Goal: Task Accomplishment & Management: Complete application form

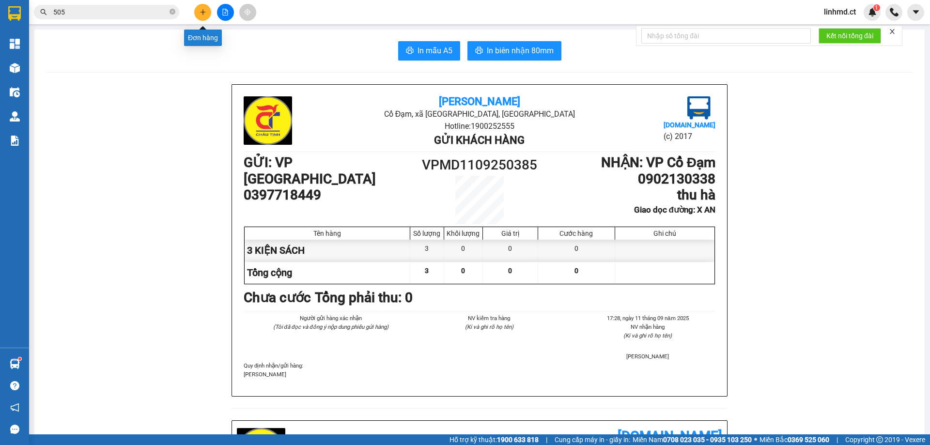
click at [209, 13] on button at bounding box center [202, 12] width 17 height 17
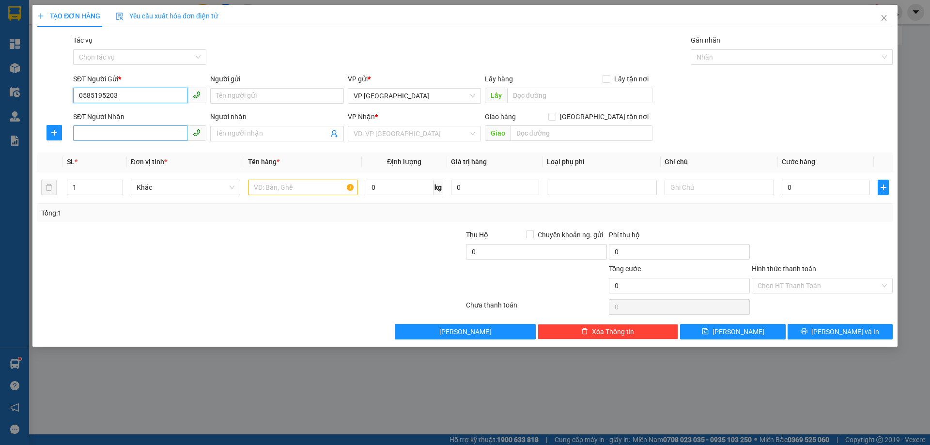
type input "0585195203"
click at [151, 138] on input "SĐT Người Nhận" at bounding box center [130, 132] width 114 height 15
type input "0913599226"
click at [167, 155] on div "0913599226 - 0918608789" at bounding box center [140, 153] width 122 height 11
type input "0918608789"
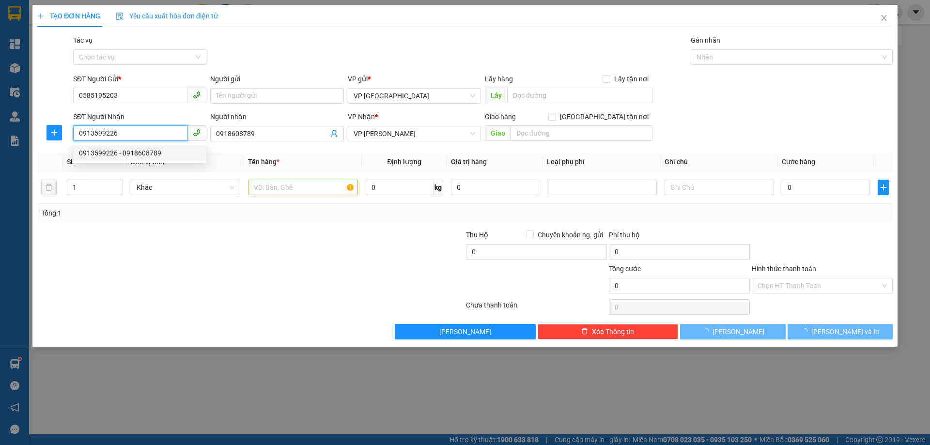
type input "200.000"
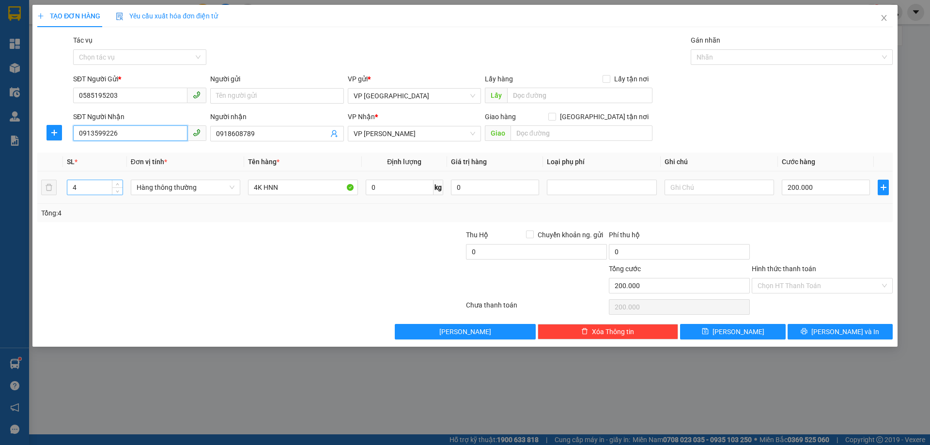
type input "0913599226"
click at [68, 188] on input "4" at bounding box center [94, 187] width 55 height 15
type input "1"
click at [257, 185] on input "4K HNN" at bounding box center [302, 187] width 109 height 15
type input "1K HNN"
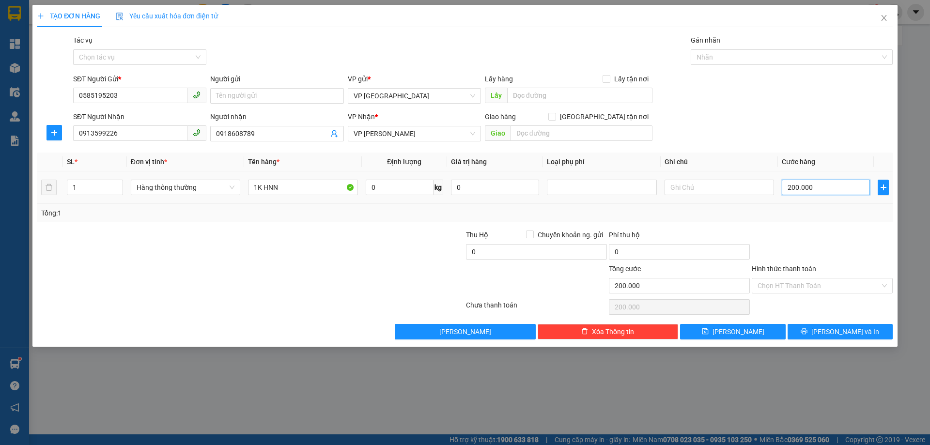
click at [804, 186] on input "200.000" at bounding box center [826, 187] width 88 height 15
type input "0"
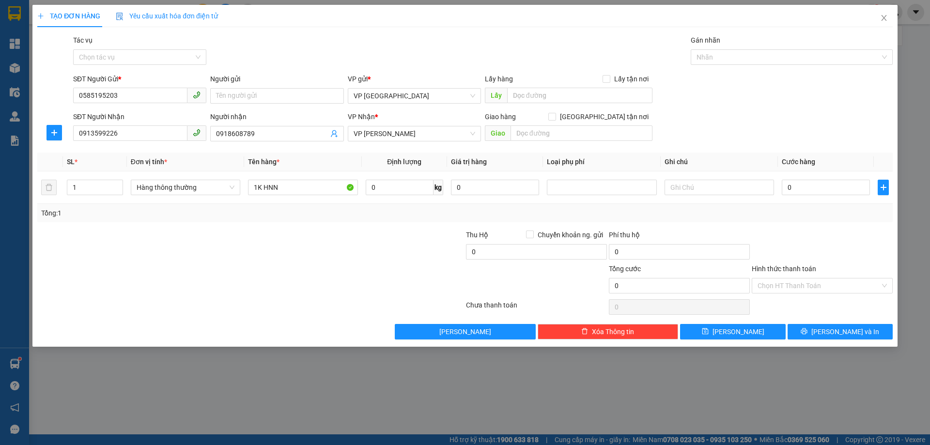
click at [797, 217] on div "Tổng: 1" at bounding box center [465, 213] width 848 height 11
click at [807, 333] on icon "printer" at bounding box center [804, 331] width 7 height 7
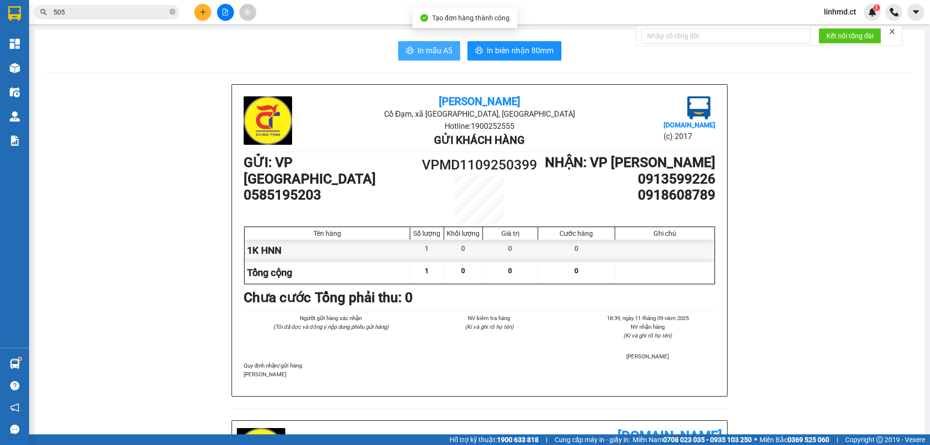
click at [418, 54] on span "In mẫu A5" at bounding box center [435, 51] width 35 height 12
click at [201, 14] on icon "plus" at bounding box center [203, 12] width 7 height 7
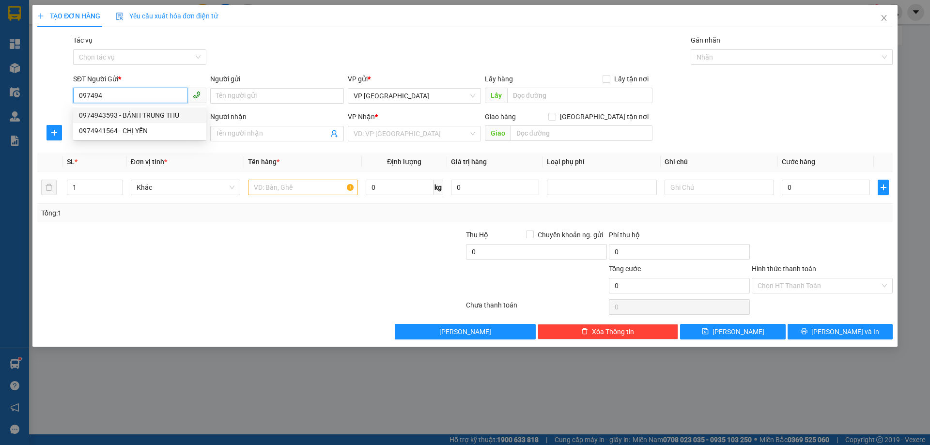
click at [123, 116] on div "0974943593 - BÁNH TRUNG THU" at bounding box center [140, 115] width 122 height 11
type input "0974943593"
type input "BÁNH TRUNG THU"
type input "0936086033"
type input "[PERSON_NAME]"
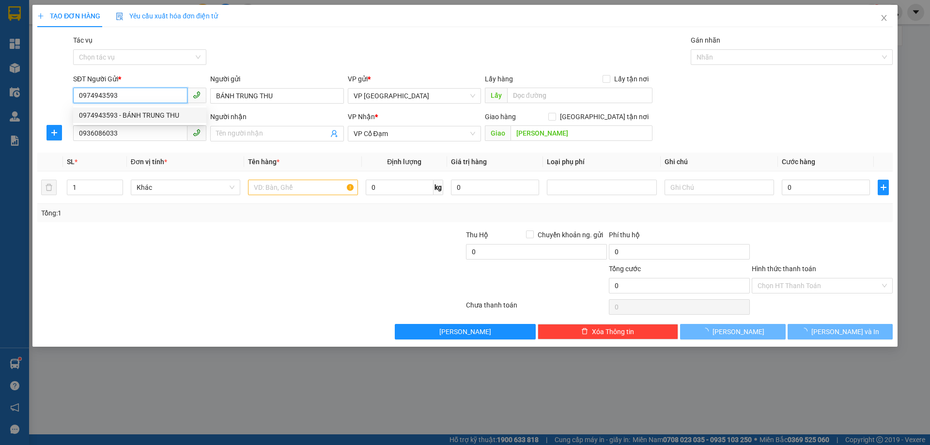
type input "150.000"
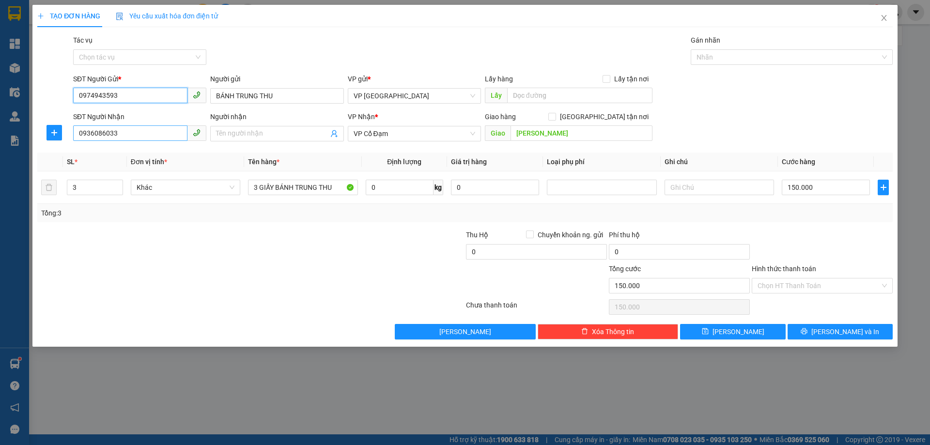
type input "0974943593"
click at [126, 133] on input "0936086033" at bounding box center [130, 132] width 114 height 15
click at [126, 134] on input "0936086033" at bounding box center [130, 132] width 114 height 15
type input "0868617666"
click at [122, 151] on div "0868617666" at bounding box center [140, 153] width 122 height 11
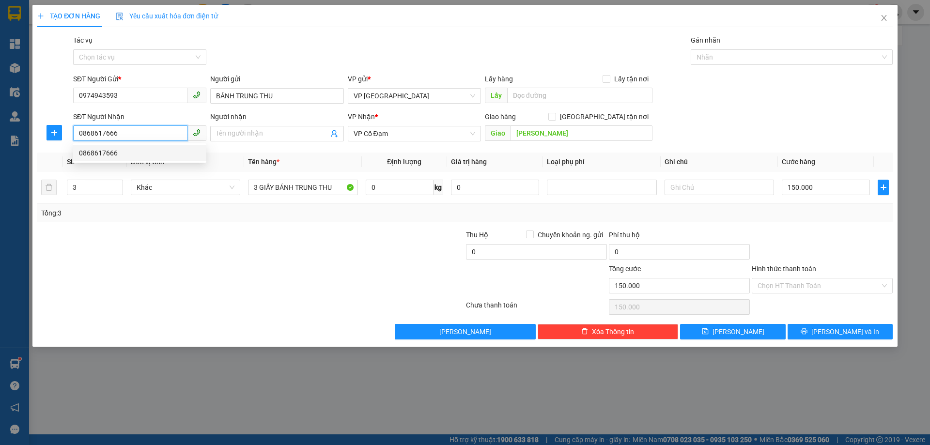
type input "TIÊN ĐIỀN"
type input "350.000"
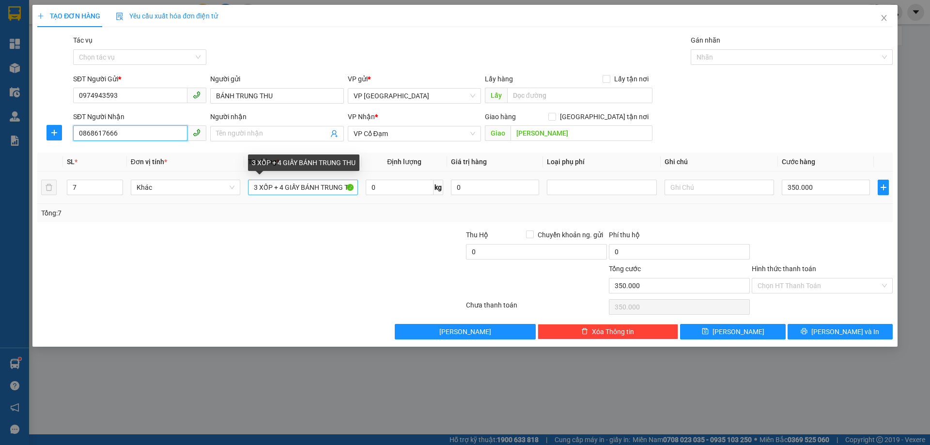
type input "0868617666"
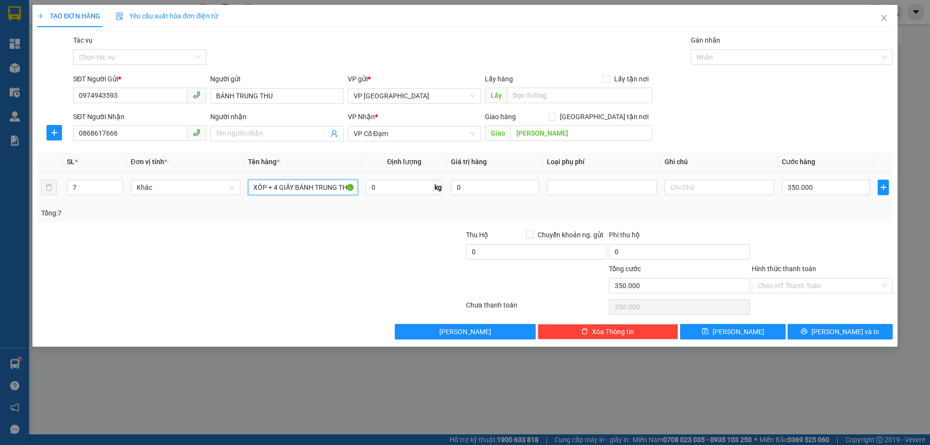
drag, startPoint x: 253, startPoint y: 184, endPoint x: 439, endPoint y: 195, distance: 186.3
click at [439, 195] on tr "7 Khác 3 XỐP + 4 GIẤY BÁNH TRUNG THU 0 kg 0 350.000" at bounding box center [464, 187] width 855 height 32
type input "1 KIỆN BÁNH TRUNG THU"
drag, startPoint x: 79, startPoint y: 185, endPoint x: 36, endPoint y: 196, distance: 43.9
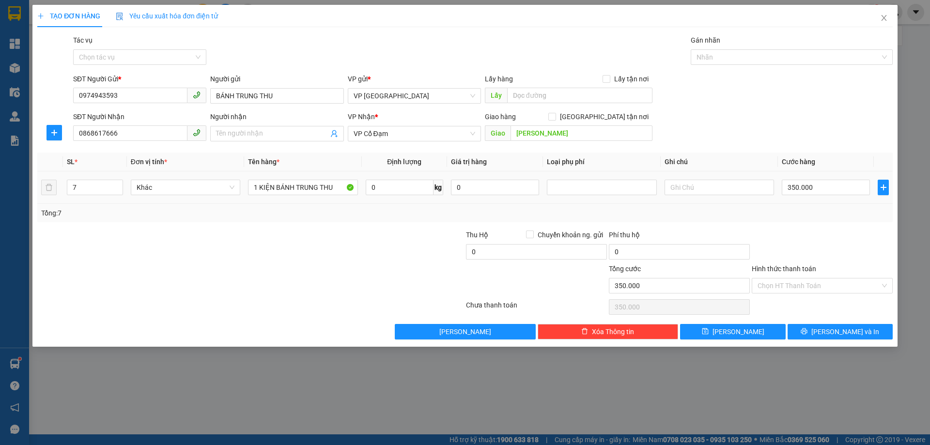
click at [45, 195] on tr "7 Khác 1 KIỆN BÁNH TRUNG THU 0 kg 0 350.000" at bounding box center [464, 187] width 855 height 32
type input "1"
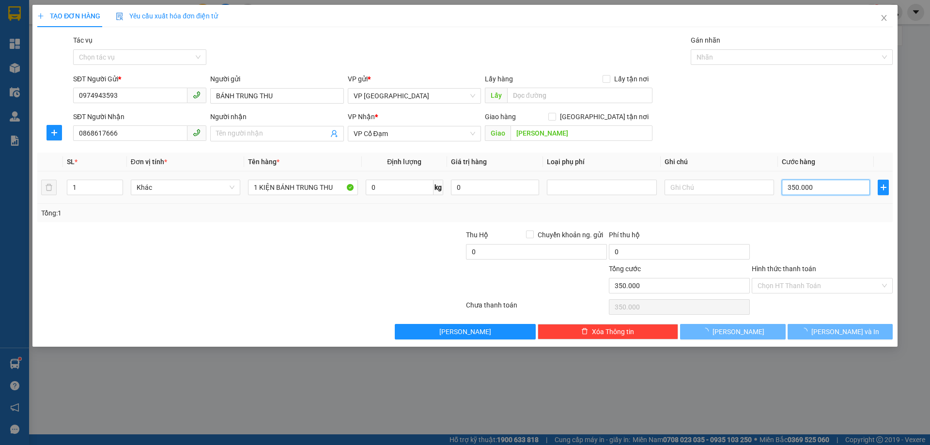
click at [793, 184] on input "350.000" at bounding box center [826, 187] width 88 height 15
type input "0"
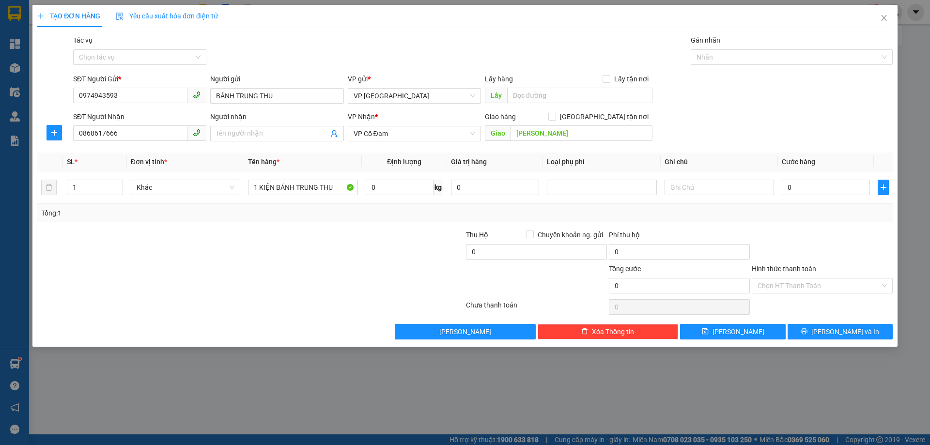
click at [820, 254] on div at bounding box center [822, 247] width 143 height 34
click at [829, 329] on button "[PERSON_NAME] và In" at bounding box center [840, 331] width 105 height 15
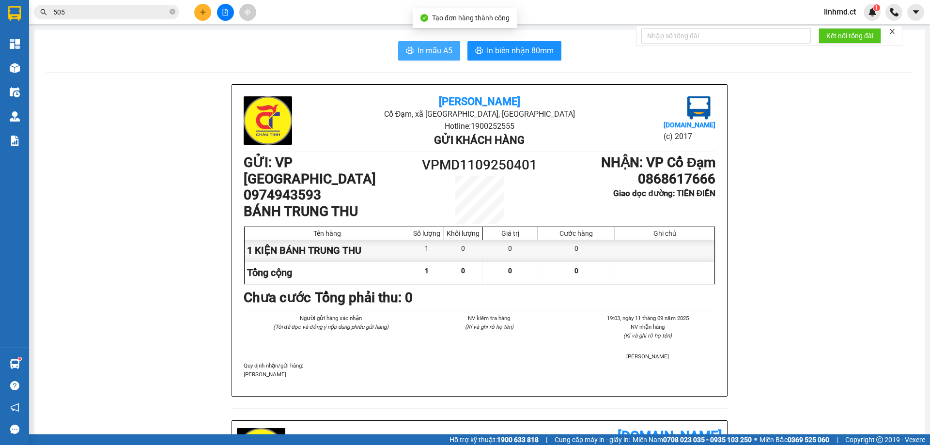
click at [418, 48] on span "In mẫu A5" at bounding box center [435, 51] width 35 height 12
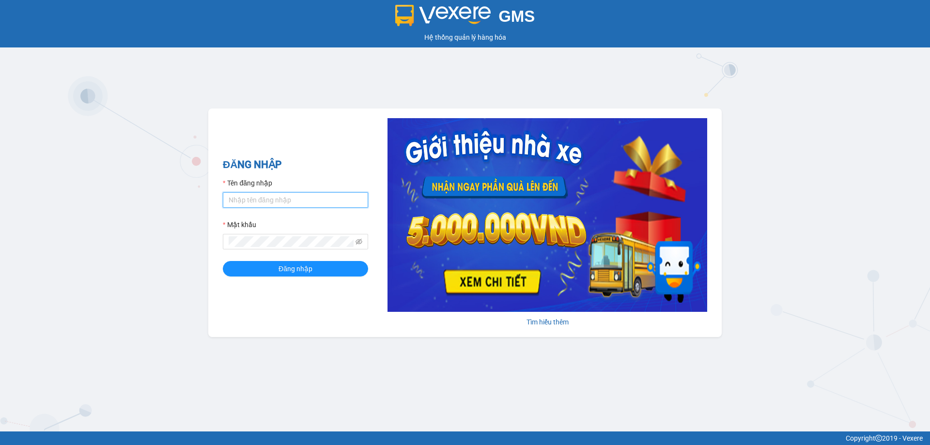
type input "linhmd.ct"
click at [293, 268] on span "Đăng nhập" at bounding box center [295, 268] width 34 height 11
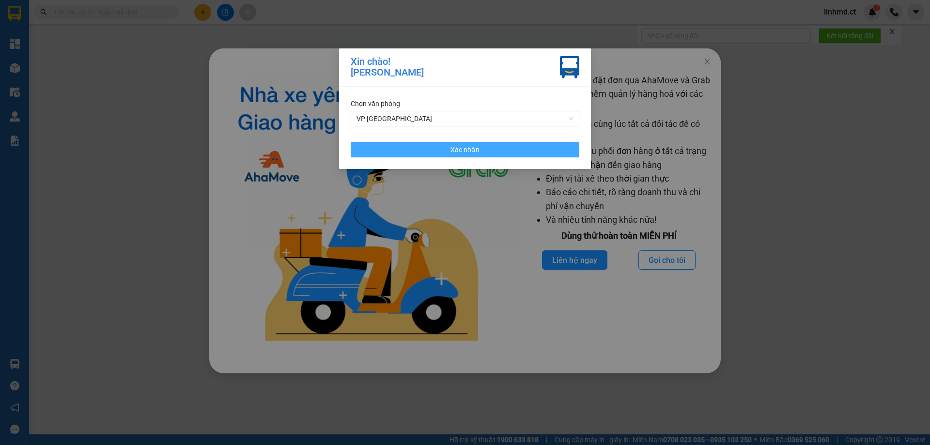
click at [530, 150] on button "Xác nhận" at bounding box center [465, 149] width 229 height 15
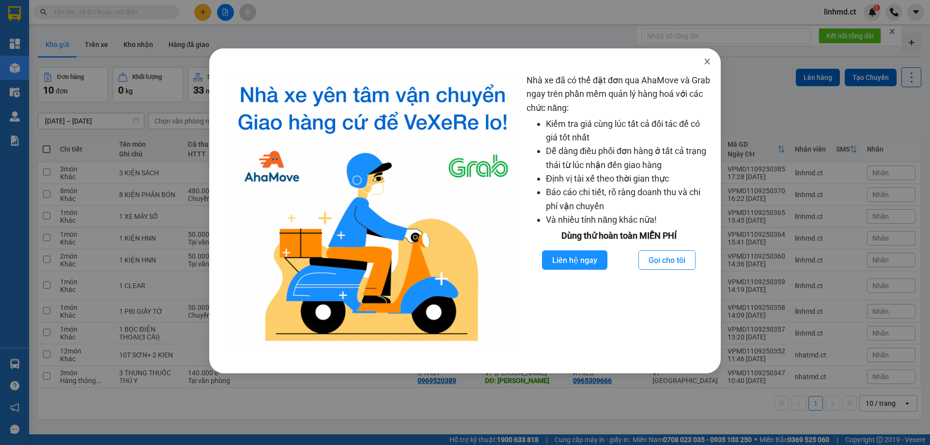
click at [702, 59] on span "Close" at bounding box center [707, 61] width 27 height 27
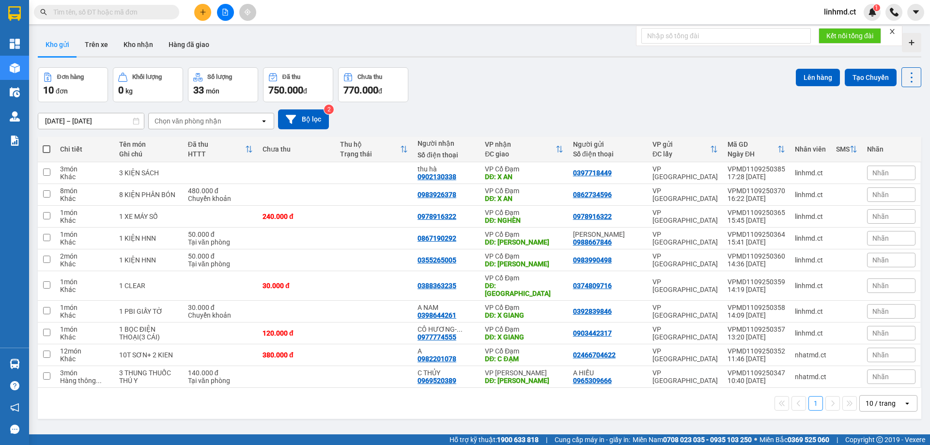
click at [195, 9] on button at bounding box center [202, 12] width 17 height 17
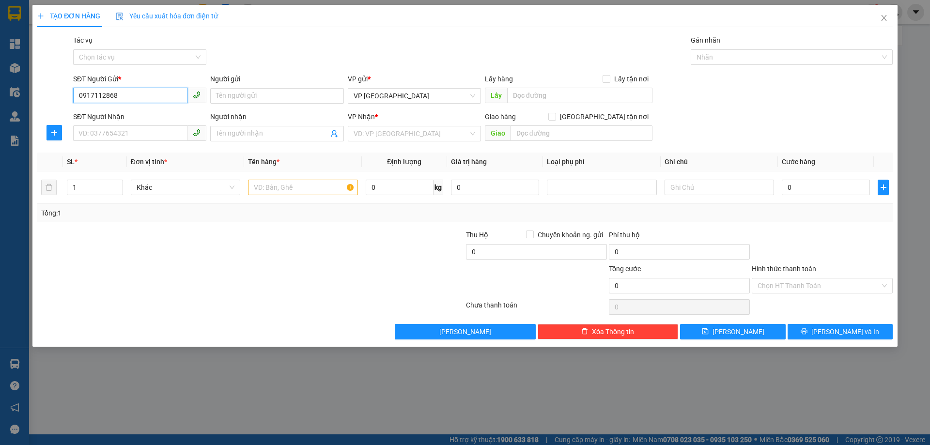
click at [128, 95] on input "0917112868" at bounding box center [130, 95] width 114 height 15
click at [128, 94] on input "0917112868" at bounding box center [130, 95] width 114 height 15
type input "0917112868"
click at [147, 137] on input "SĐT Người Nhận" at bounding box center [130, 132] width 114 height 15
click at [120, 108] on form "SĐT Người Gửi * 0917112868 Người gửi Tên người gửi VP gửi * VP Mỹ Đình Lấy hàng…" at bounding box center [464, 110] width 855 height 72
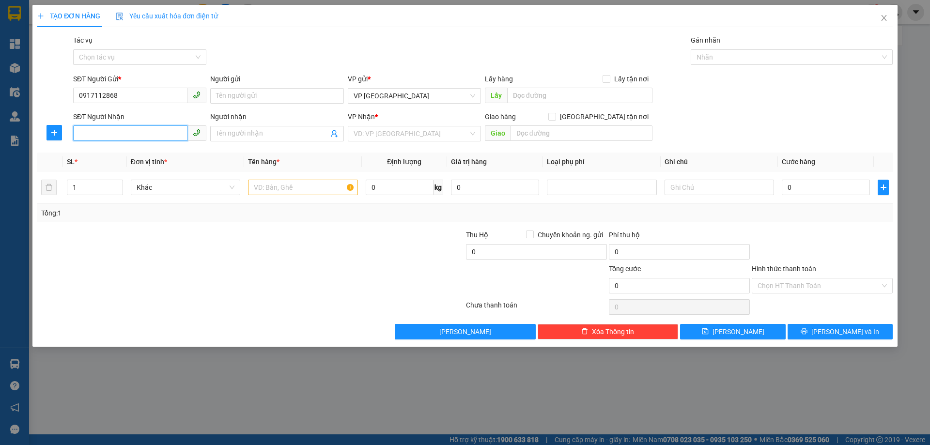
click at [121, 129] on input "SĐT Người Nhận" at bounding box center [130, 132] width 114 height 15
paste input "0917112868"
type input "0917112868"
click at [152, 93] on input "0917112868" at bounding box center [130, 95] width 114 height 15
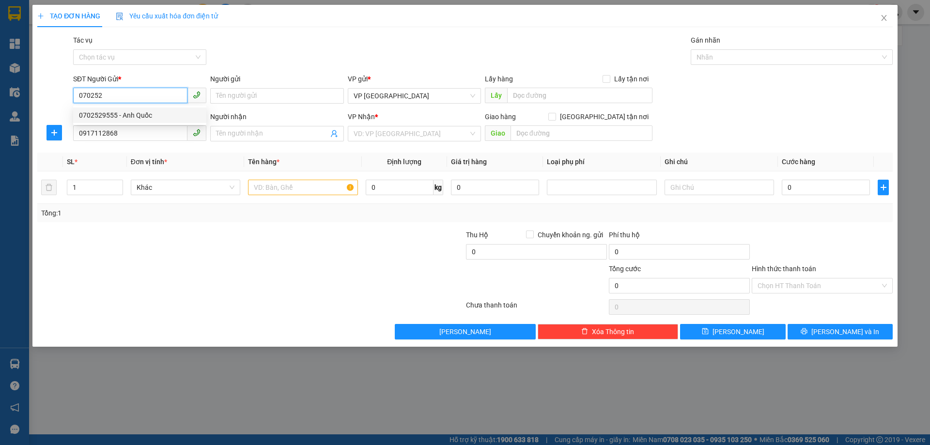
click at [138, 116] on div "0702529555 - Anh Quốc" at bounding box center [140, 115] width 122 height 11
type input "0702529555"
type input "Anh Quốc"
type input "30.000"
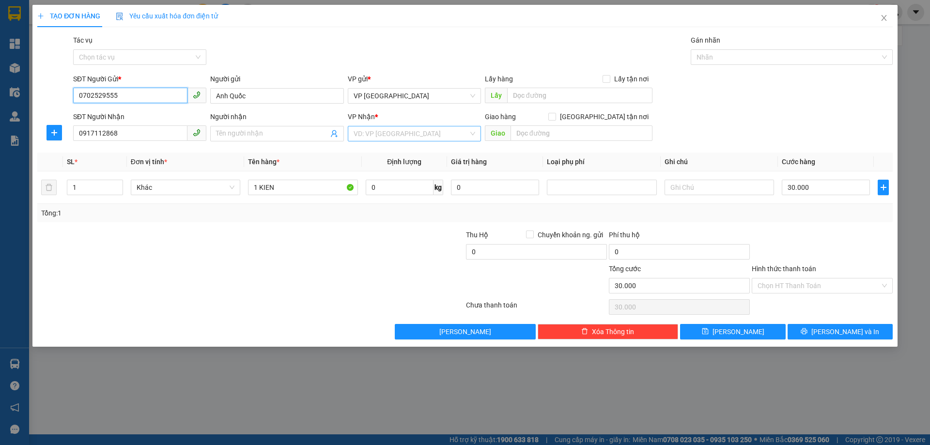
type input "0702529555"
click at [441, 139] on input "search" at bounding box center [411, 133] width 115 height 15
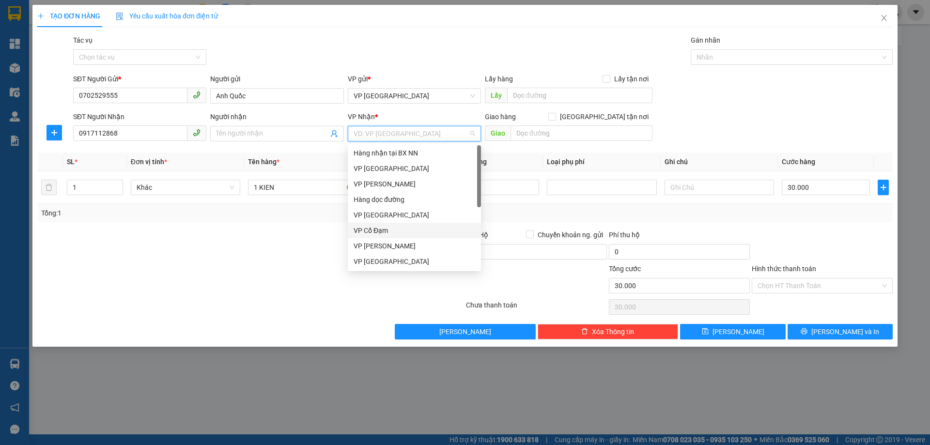
click at [427, 228] on div "VP Cổ Đạm" at bounding box center [415, 230] width 122 height 11
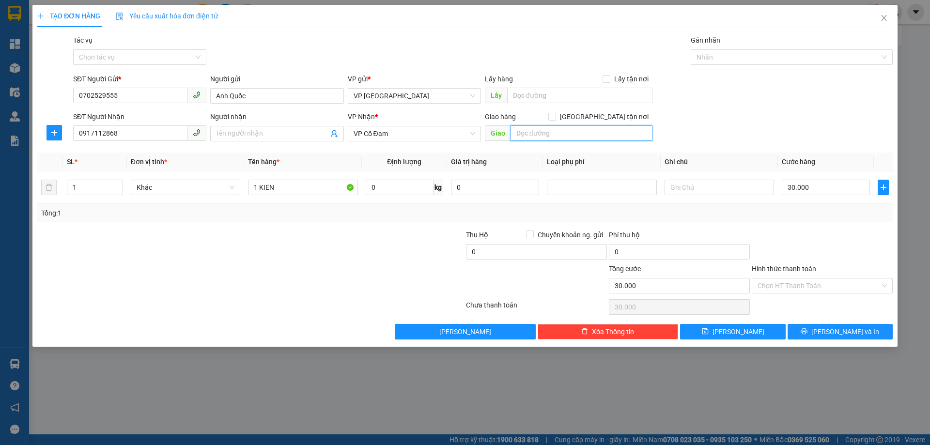
click at [546, 134] on input "text" at bounding box center [581, 132] width 142 height 15
click at [428, 201] on td "0 kg" at bounding box center [404, 187] width 85 height 32
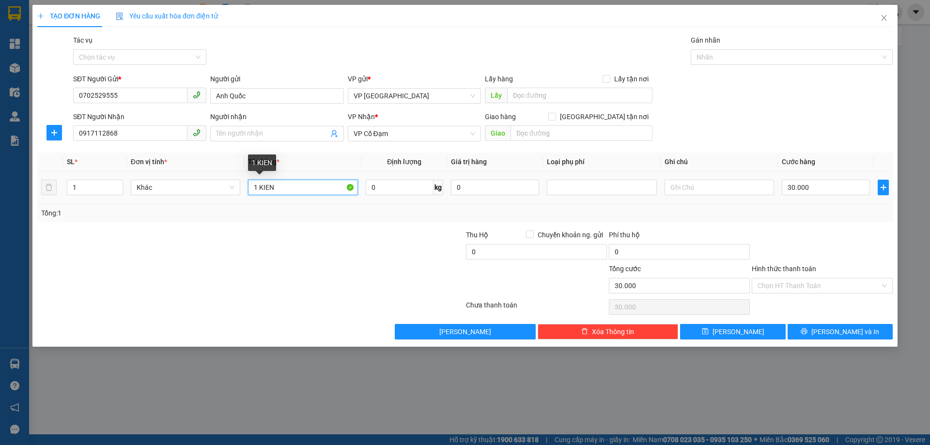
click at [332, 190] on input "1 KIEN" at bounding box center [302, 187] width 109 height 15
type input "1 KIEN BÁNH TRUNG THU"
click at [810, 184] on input "30.000" at bounding box center [826, 187] width 88 height 15
type input "0"
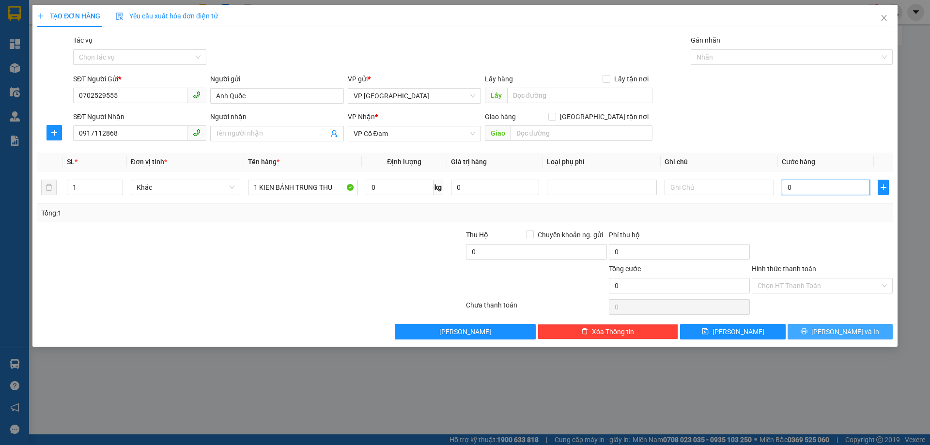
type input "0"
click at [807, 330] on icon "printer" at bounding box center [804, 331] width 6 height 6
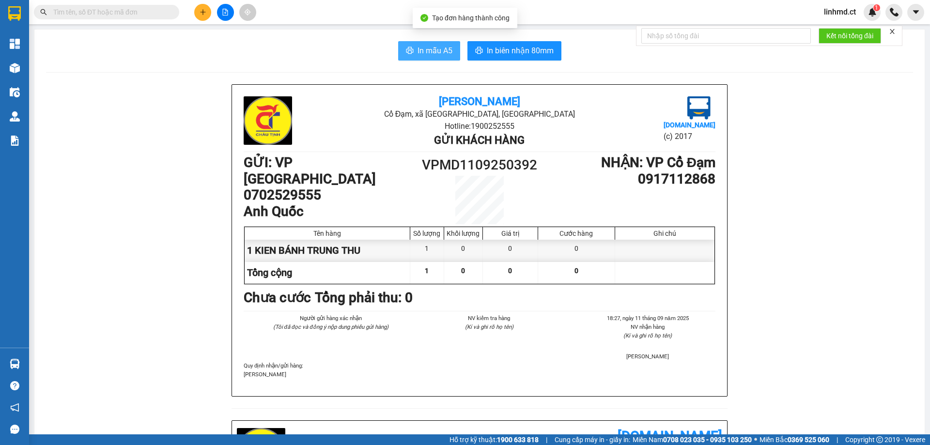
click at [426, 49] on span "In mẫu A5" at bounding box center [435, 51] width 35 height 12
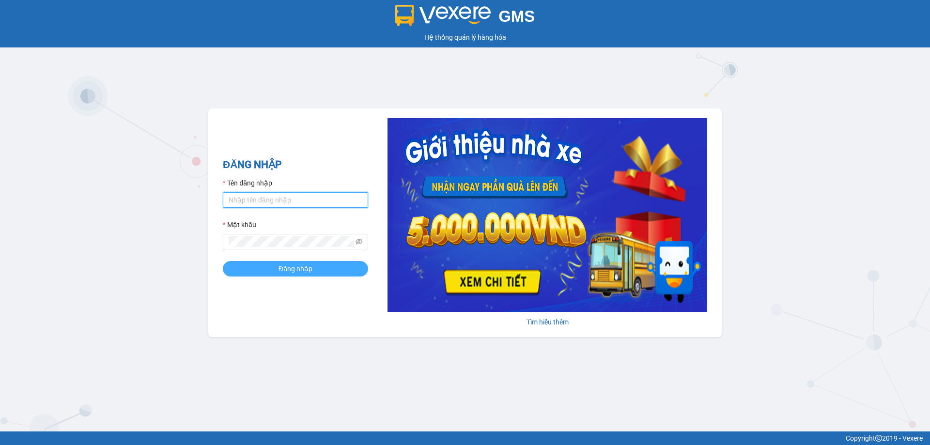
type input "linhmd.ct"
click at [282, 266] on span "Đăng nhập" at bounding box center [295, 268] width 34 height 11
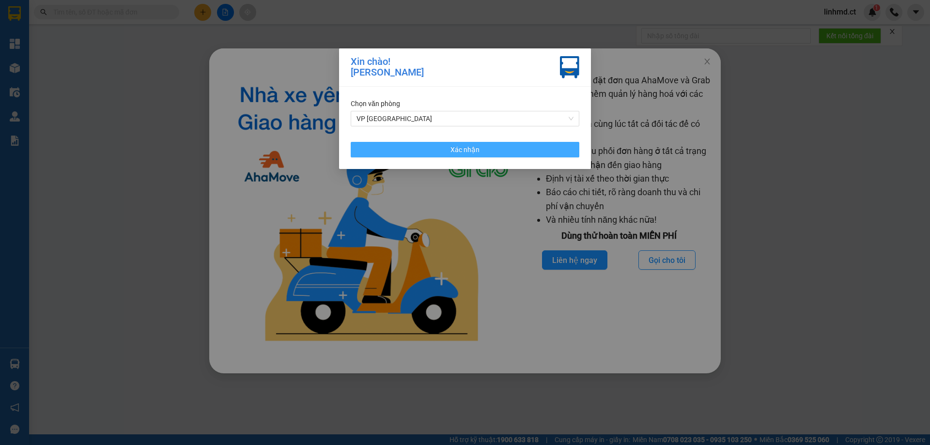
click at [518, 150] on button "Xác nhận" at bounding box center [465, 149] width 229 height 15
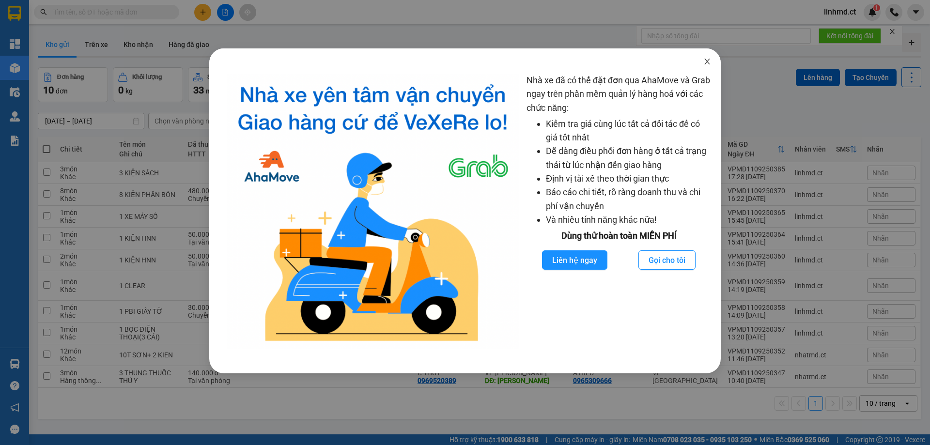
click at [708, 64] on icon "close" at bounding box center [707, 62] width 8 height 8
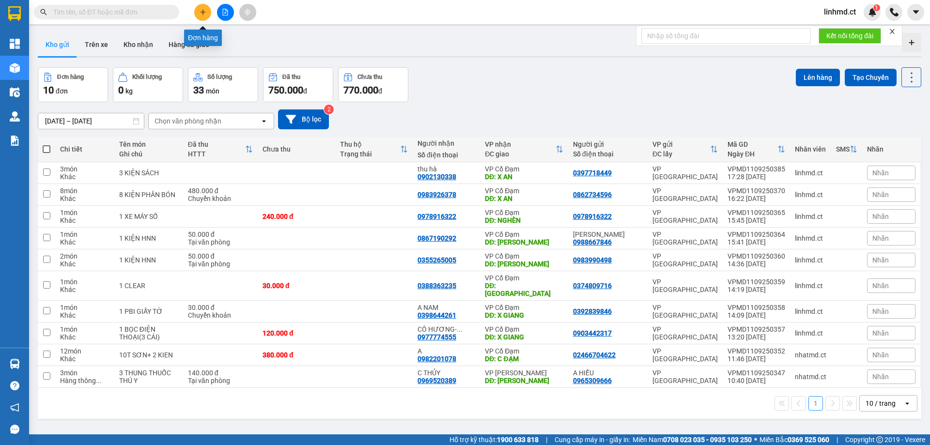
click at [206, 15] on button at bounding box center [202, 12] width 17 height 17
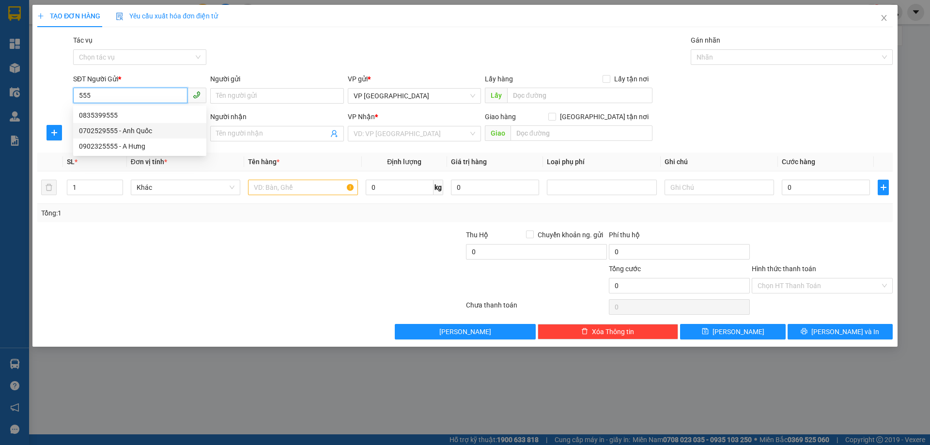
click at [164, 131] on div "0702529555 - Anh Quốc" at bounding box center [140, 130] width 122 height 11
type input "0702529555"
type input "Anh Quốc"
type input "0702529555"
type input "Anh Quốc"
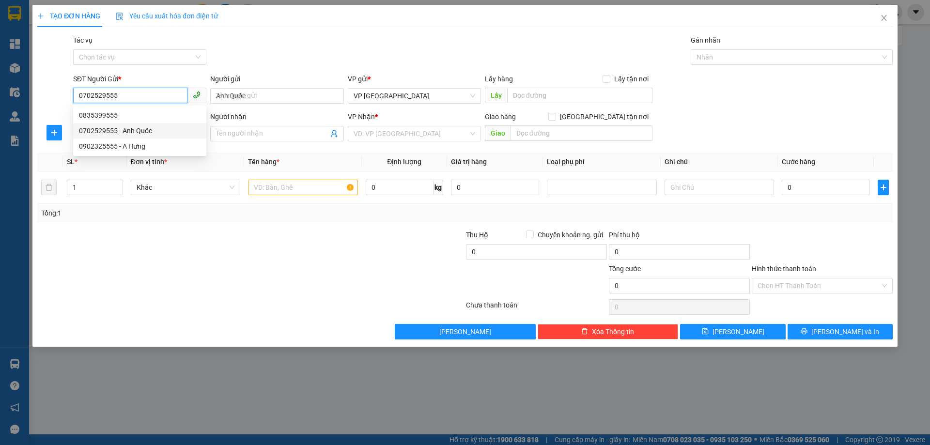
type input "X HOA"
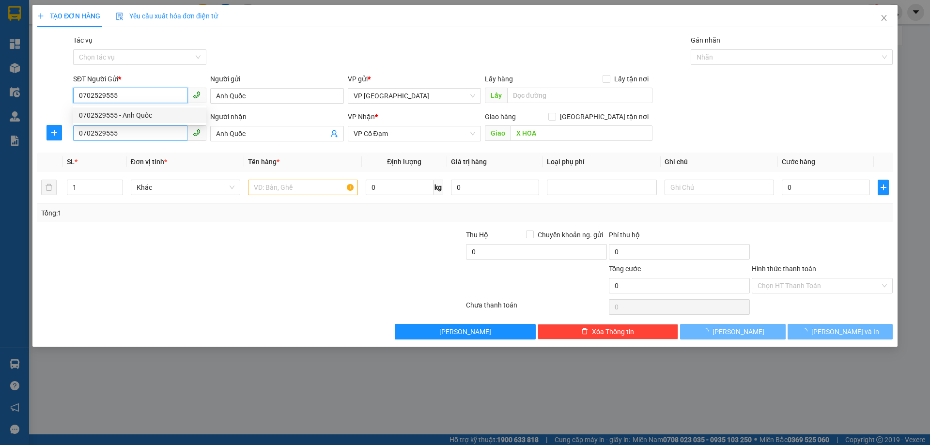
type input "30.000"
type input "0702529555"
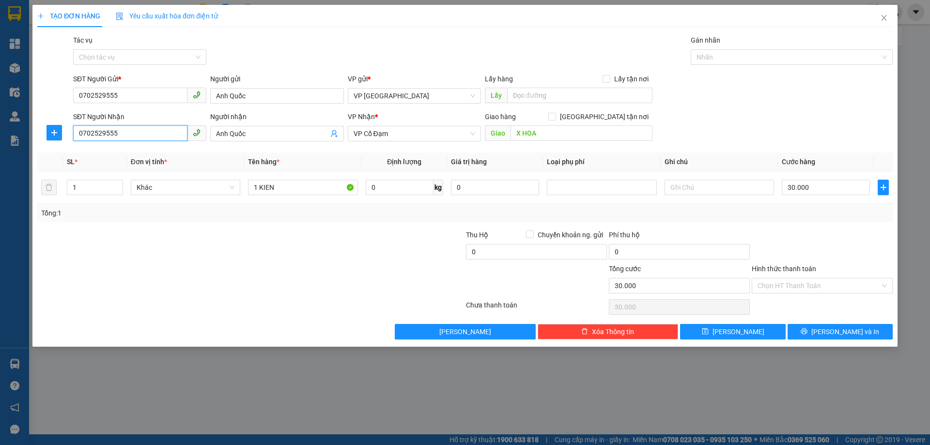
click at [132, 131] on input "0702529555" at bounding box center [130, 132] width 114 height 15
type input "0971356316"
type input "[PERSON_NAME]"
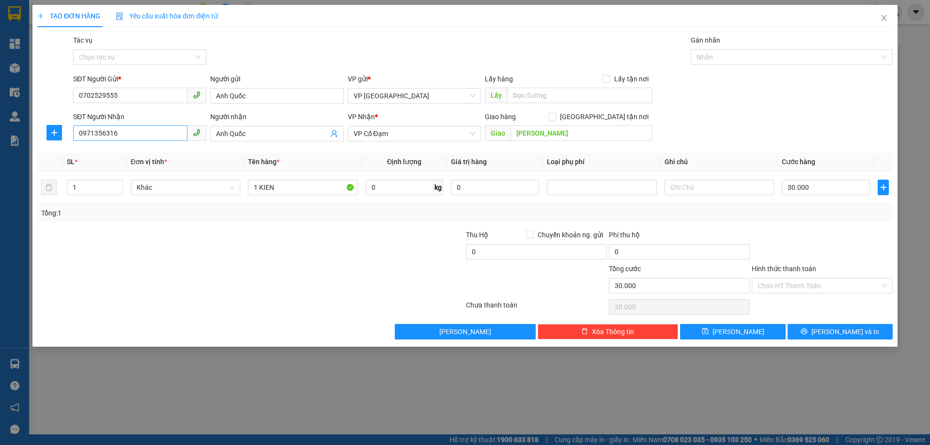
drag, startPoint x: 194, startPoint y: 129, endPoint x: 187, endPoint y: 129, distance: 7.3
click at [187, 129] on div "SĐT Người Nhận 0971356316 Người nhận Anh Quốc VP Nhận * VP Cổ Đạm Giao hàng Gia…" at bounding box center [482, 128] width 823 height 34
type input "A"
click at [333, 184] on input "1 KIEN" at bounding box center [302, 187] width 109 height 15
type input "1 KIEN BÁNH TRUNG THU"
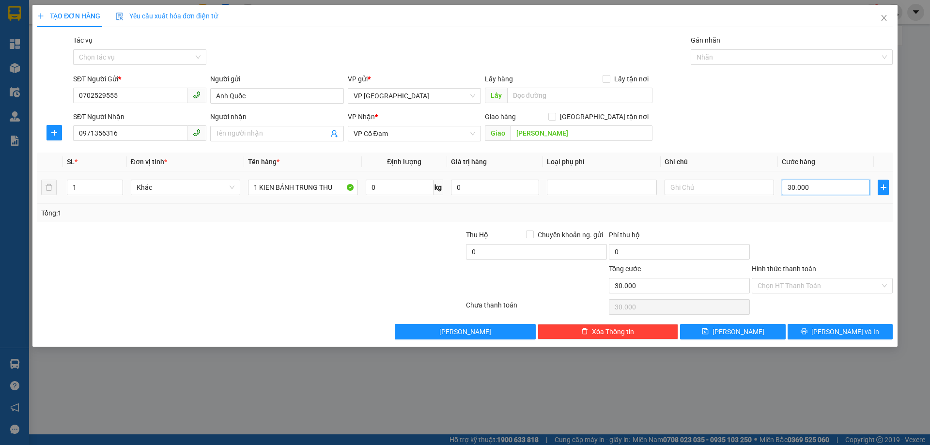
click at [786, 185] on input "30.000" at bounding box center [826, 187] width 88 height 15
type input "0"
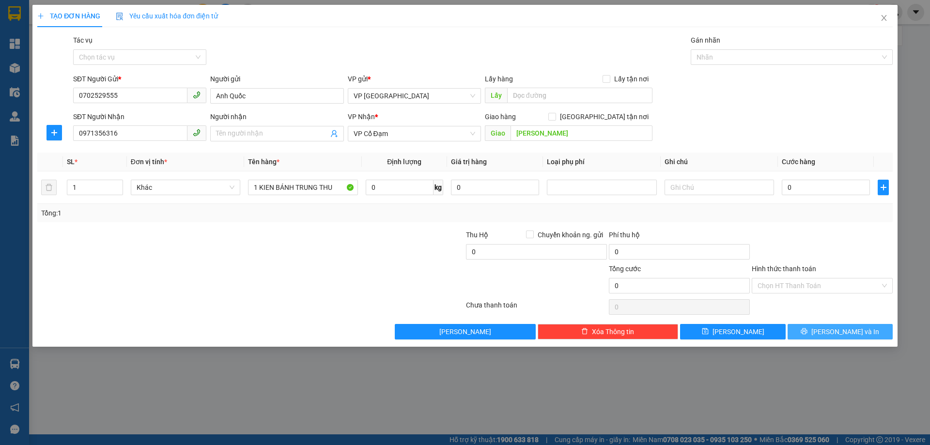
click at [825, 338] on button "[PERSON_NAME] và In" at bounding box center [840, 331] width 105 height 15
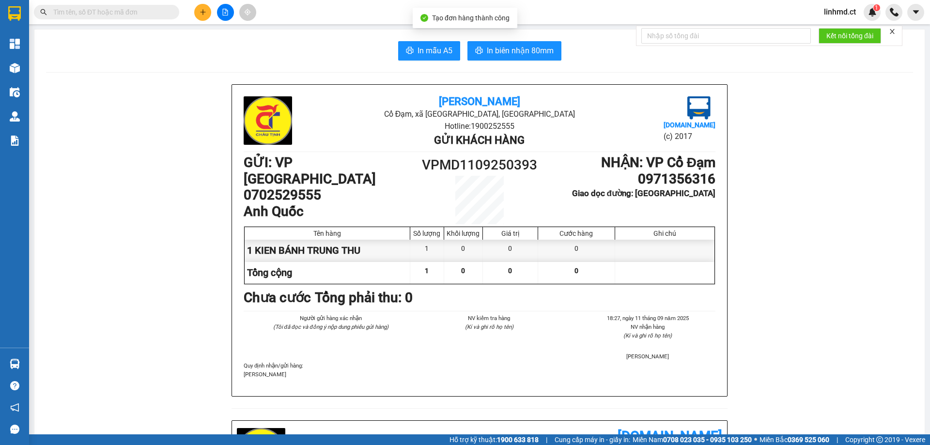
click at [444, 53] on span "In mẫu A5" at bounding box center [435, 51] width 35 height 12
click at [198, 8] on button at bounding box center [202, 12] width 17 height 17
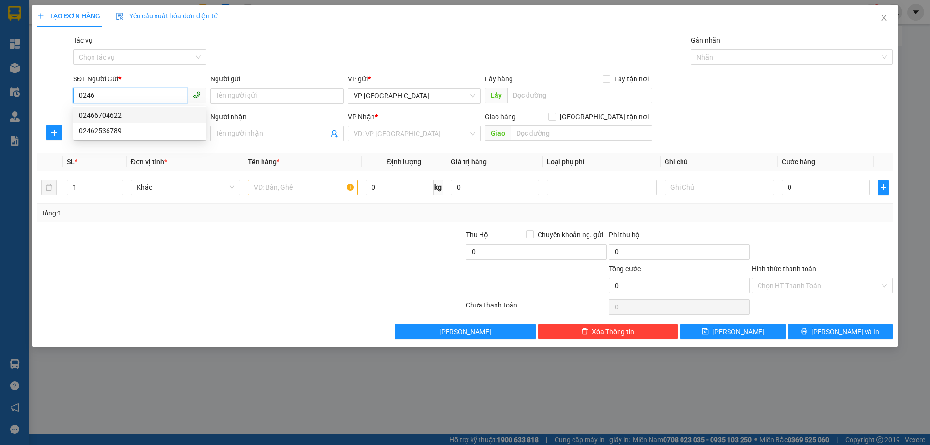
click at [107, 115] on div "02466704622" at bounding box center [140, 115] width 122 height 11
type input "02466704622"
type input "0982201078"
type input "A"
type input "C ĐẠM"
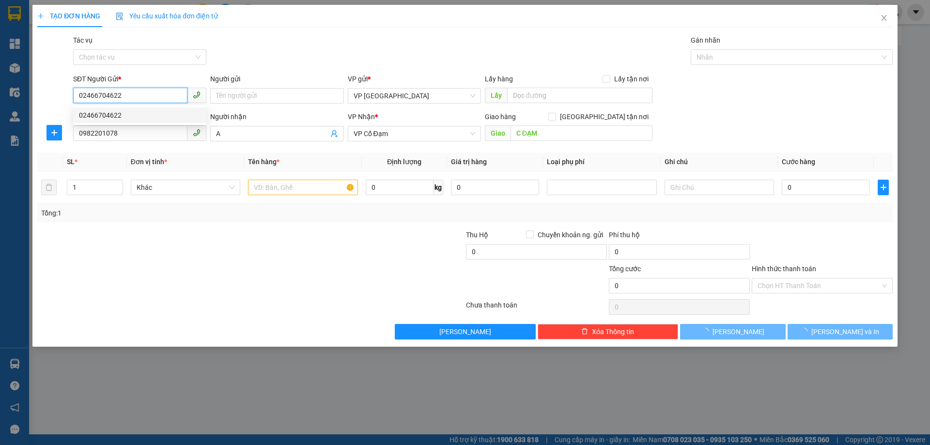
type input "380.000"
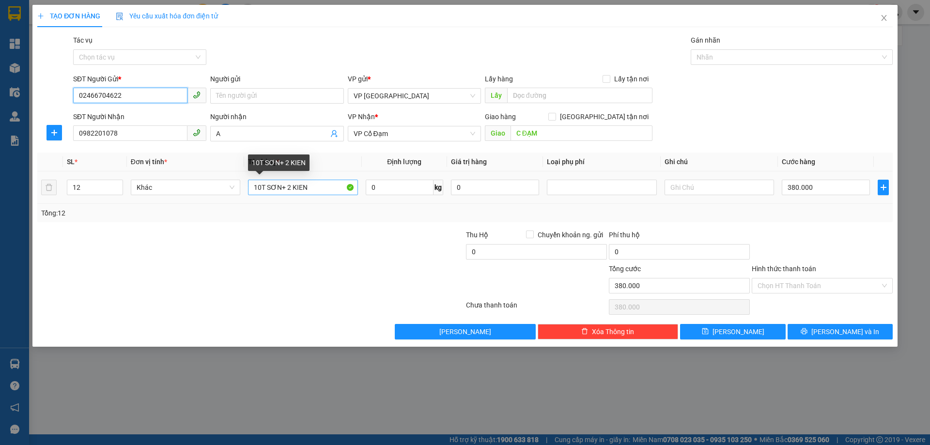
type input "02466704622"
drag, startPoint x: 264, startPoint y: 188, endPoint x: 218, endPoint y: 183, distance: 46.3
click at [222, 184] on tr "12 Khác 10T SƠN+ 2 KIEN 0 kg 0 380.000" at bounding box center [464, 187] width 855 height 32
drag, startPoint x: 290, startPoint y: 190, endPoint x: 253, endPoint y: 186, distance: 37.5
click at [253, 186] on input "10T SƠN+ 2 KIEN" at bounding box center [302, 187] width 109 height 15
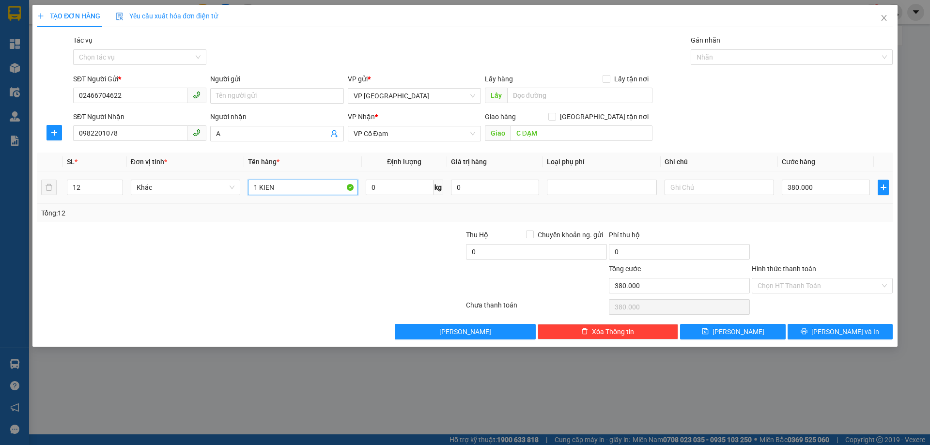
click at [302, 187] on input "1 KIEN" at bounding box center [302, 187] width 109 height 15
type input "1 [PERSON_NAME]"
click at [82, 186] on input "12" at bounding box center [94, 187] width 55 height 15
type input "1"
click at [800, 192] on input "380.000" at bounding box center [826, 187] width 88 height 15
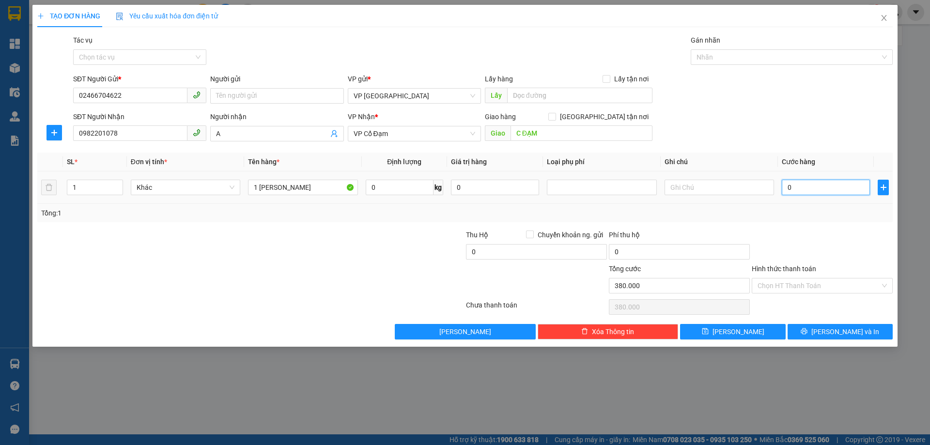
type input "0"
click at [842, 331] on span "[PERSON_NAME] và In" at bounding box center [845, 331] width 68 height 11
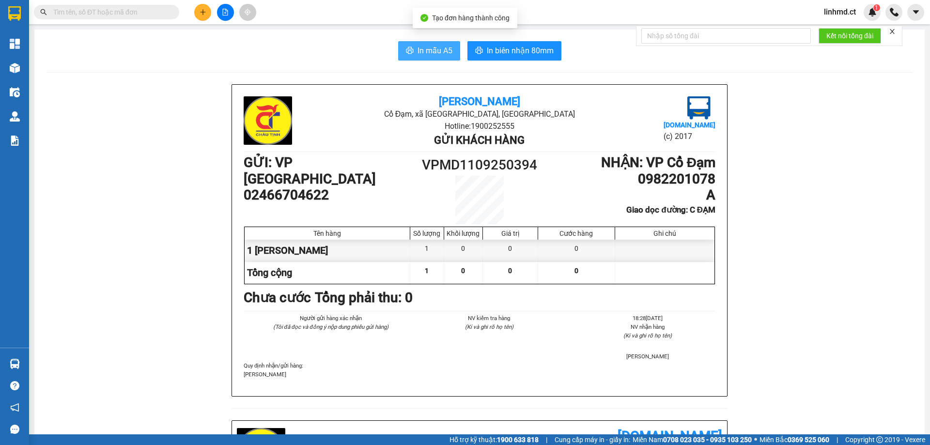
drag, startPoint x: 433, startPoint y: 45, endPoint x: 464, endPoint y: 55, distance: 33.1
click at [433, 45] on span "In mẫu A5" at bounding box center [435, 51] width 35 height 12
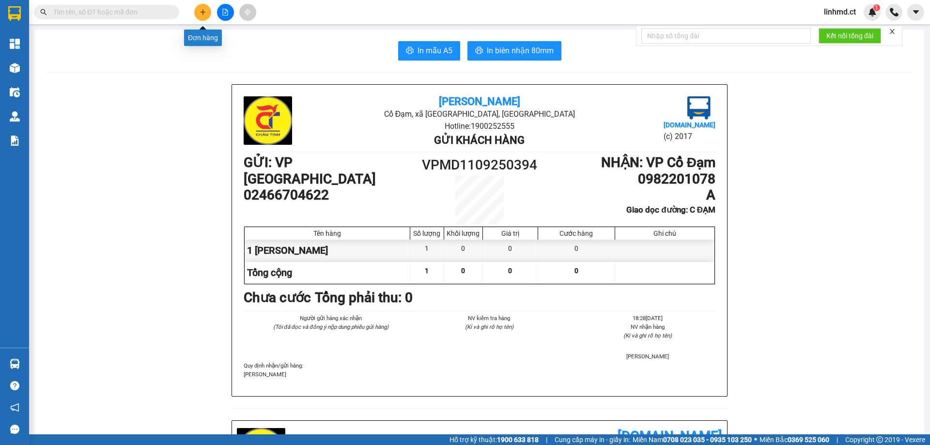
click at [200, 17] on button at bounding box center [202, 12] width 17 height 17
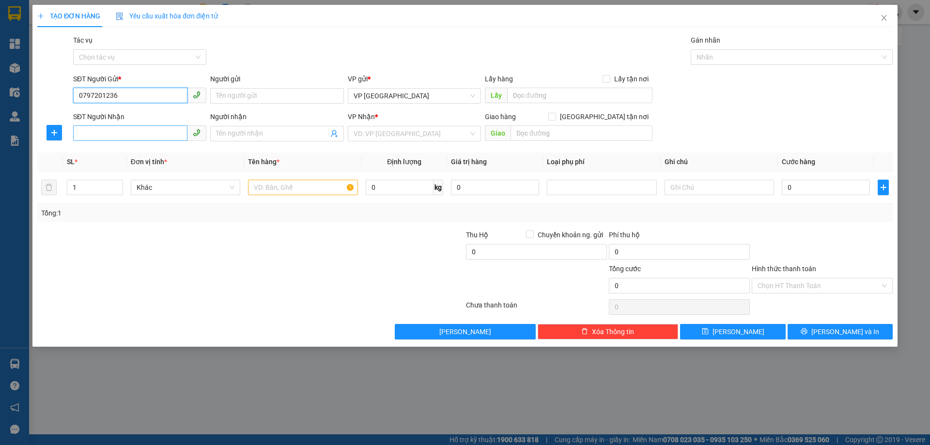
type input "0797201236"
click at [115, 137] on input "SĐT Người Nhận" at bounding box center [130, 132] width 114 height 15
type input "0833639698"
click at [376, 135] on input "search" at bounding box center [411, 133] width 115 height 15
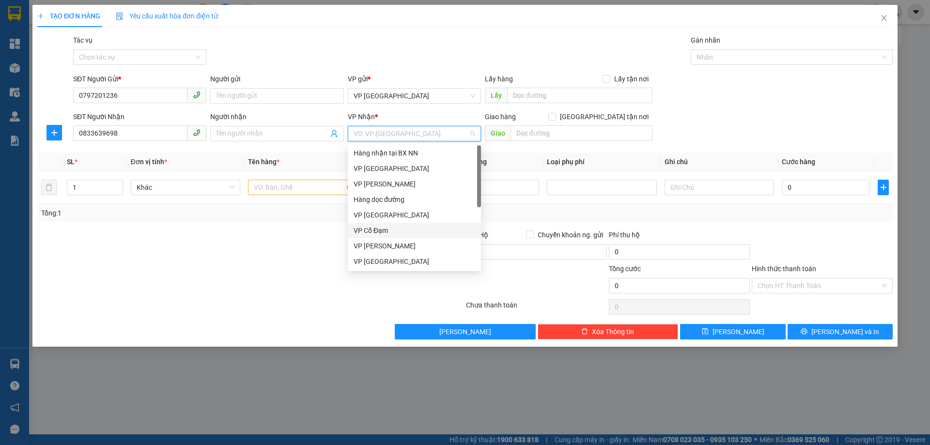
click at [389, 230] on div "VP Cổ Đạm" at bounding box center [415, 230] width 122 height 11
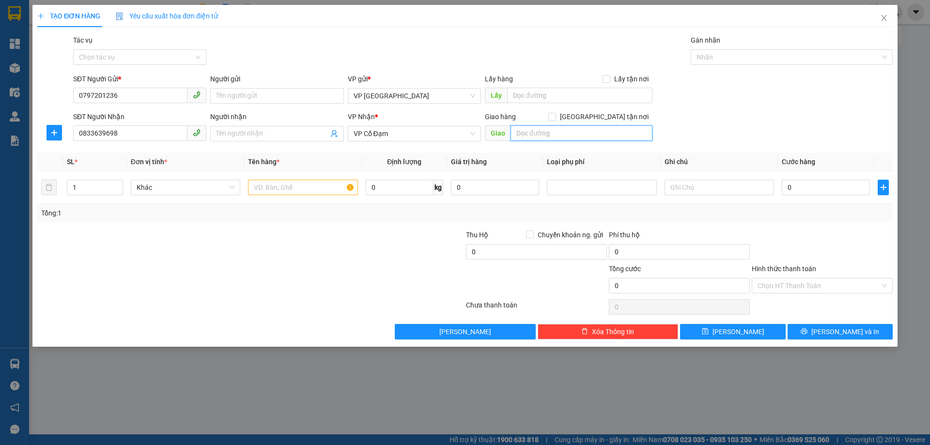
click at [537, 139] on input "text" at bounding box center [581, 132] width 142 height 15
type input "[PERSON_NAME]"
click at [271, 192] on input "text" at bounding box center [302, 187] width 109 height 15
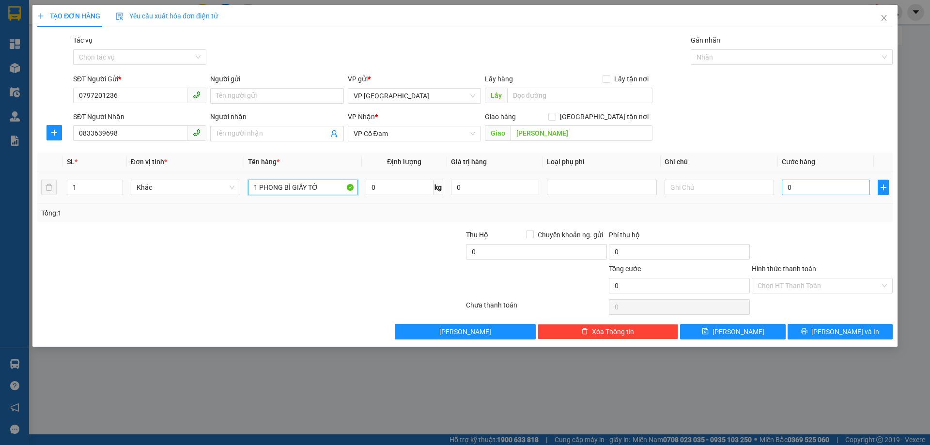
type input "1 PHONG BÌ GIẤY TỜ"
click at [821, 187] on input "0" at bounding box center [826, 187] width 88 height 15
type input "3"
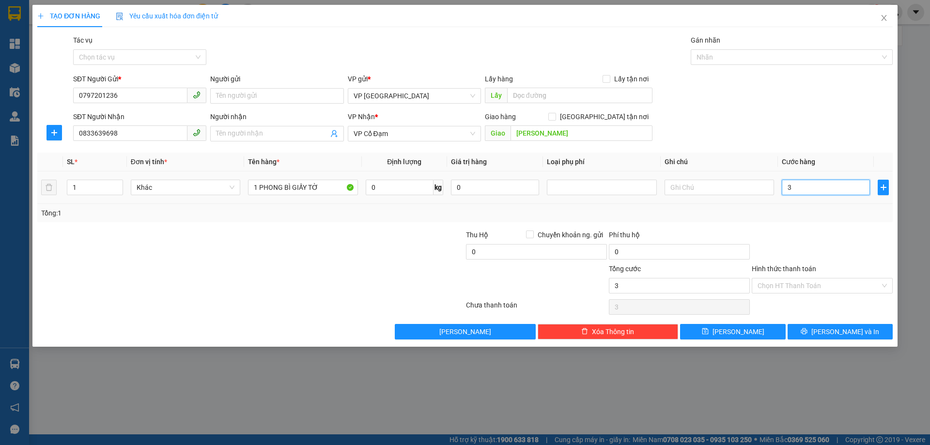
type input "30"
click at [844, 228] on div "Transit Pickup Surcharge Ids Transit Deliver Surcharge Ids Transit Deliver Surc…" at bounding box center [464, 187] width 855 height 305
type input "30.000"
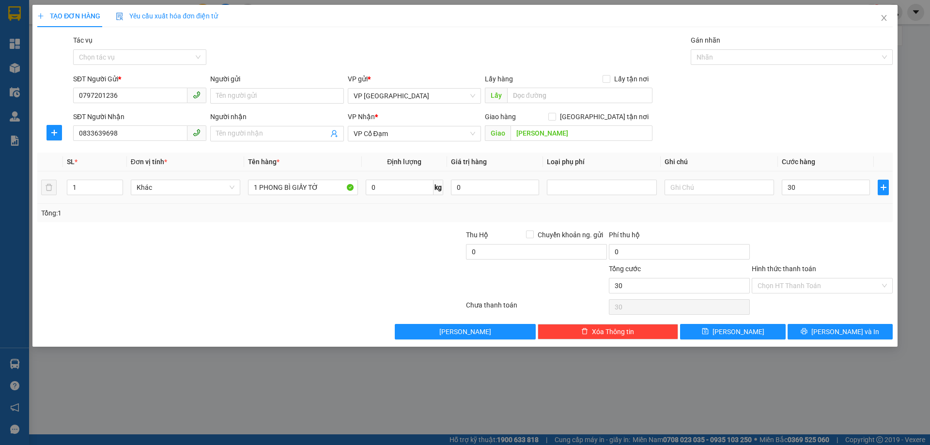
type input "30.000"
click at [830, 282] on input "Hình thức thanh toán" at bounding box center [819, 285] width 123 height 15
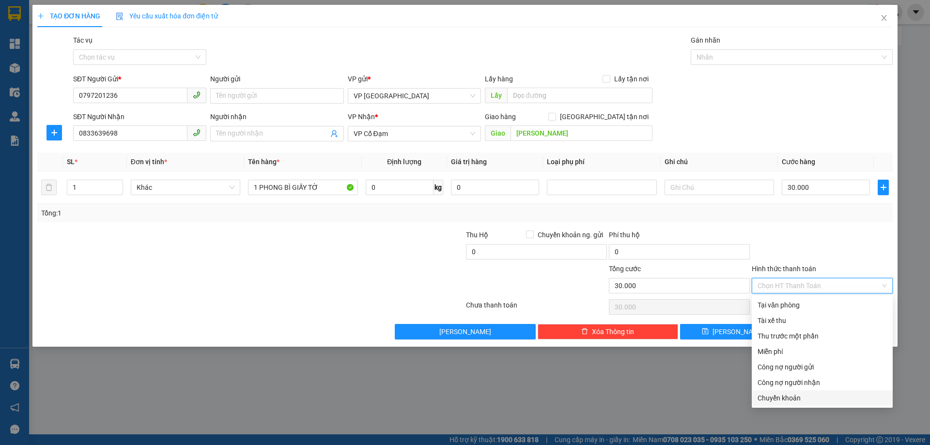
click at [813, 400] on div "Chuyển khoản" at bounding box center [822, 398] width 129 height 11
type input "0"
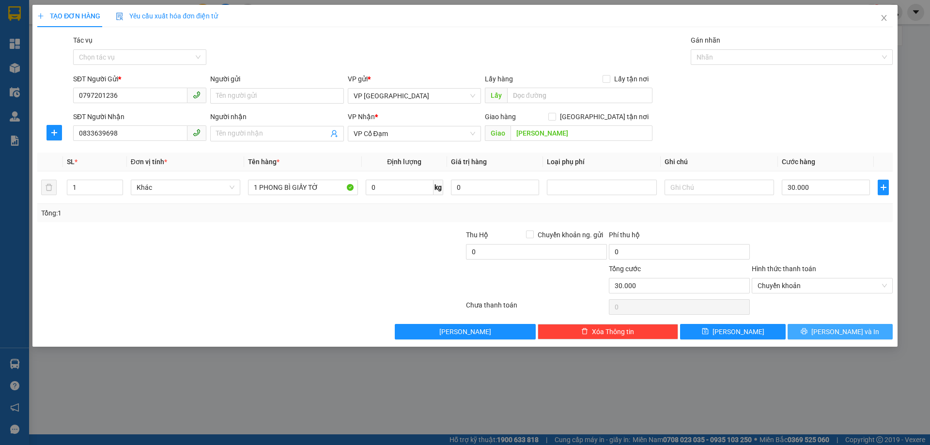
click at [815, 336] on button "[PERSON_NAME] và In" at bounding box center [840, 331] width 105 height 15
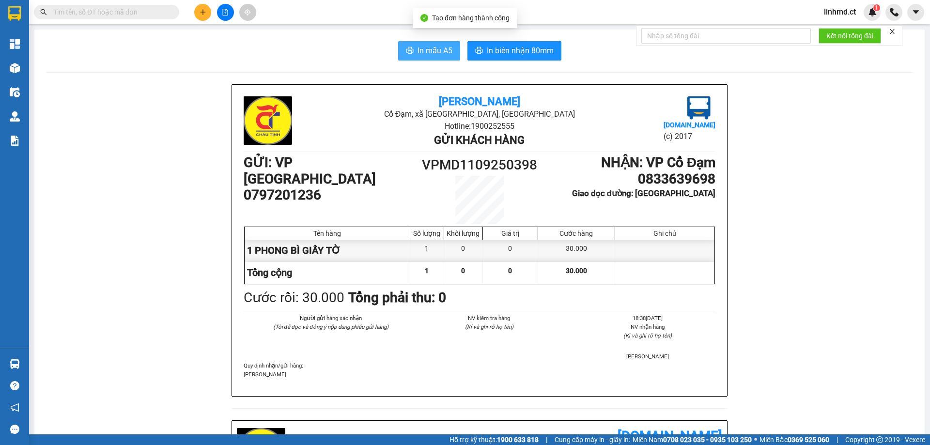
click at [435, 54] on span "In mẫu A5" at bounding box center [435, 51] width 35 height 12
